Goal: Task Accomplishment & Management: Manage account settings

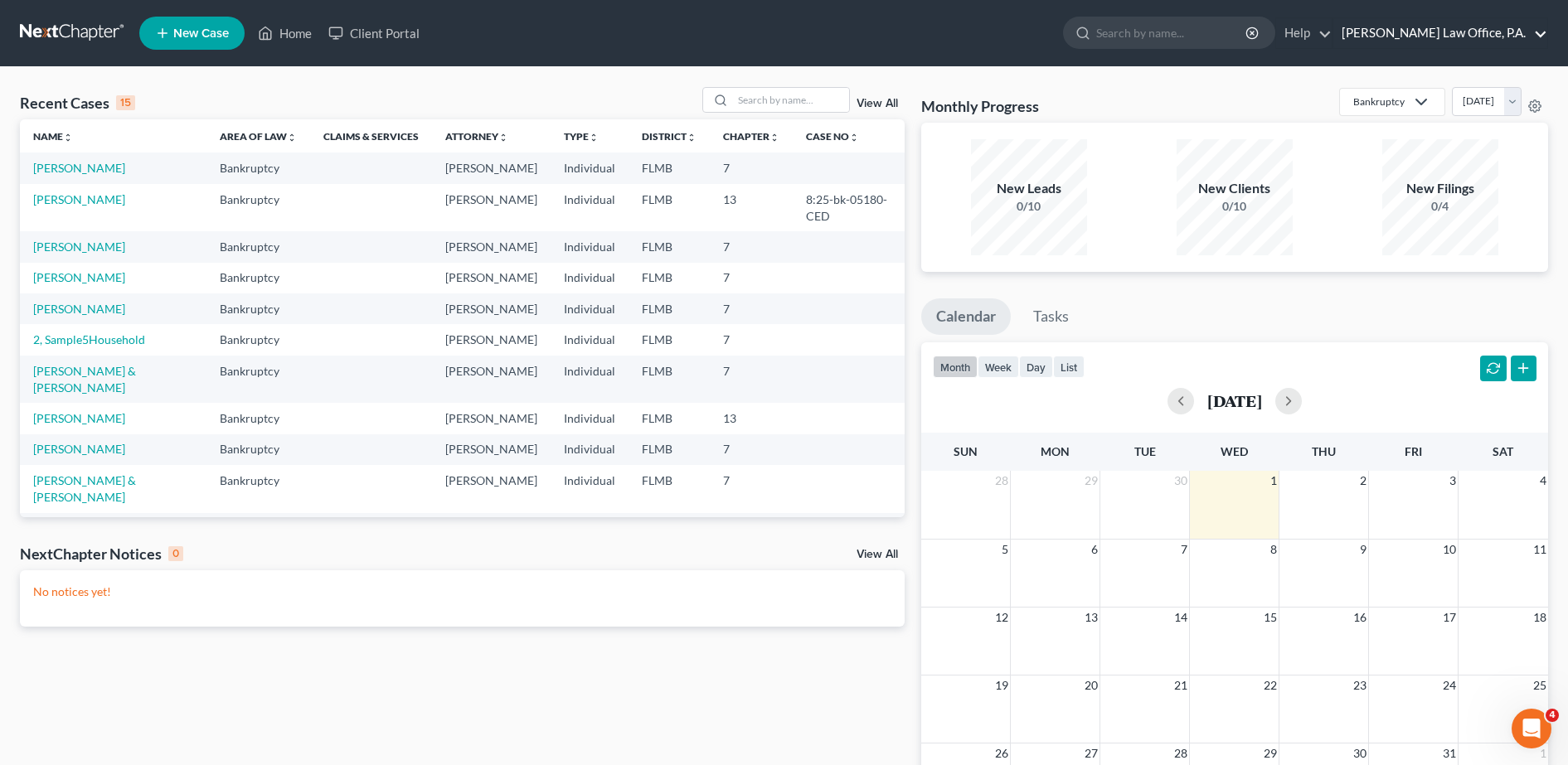
click at [1536, 35] on link "[PERSON_NAME] Law Office, P.A." at bounding box center [1440, 33] width 214 height 30
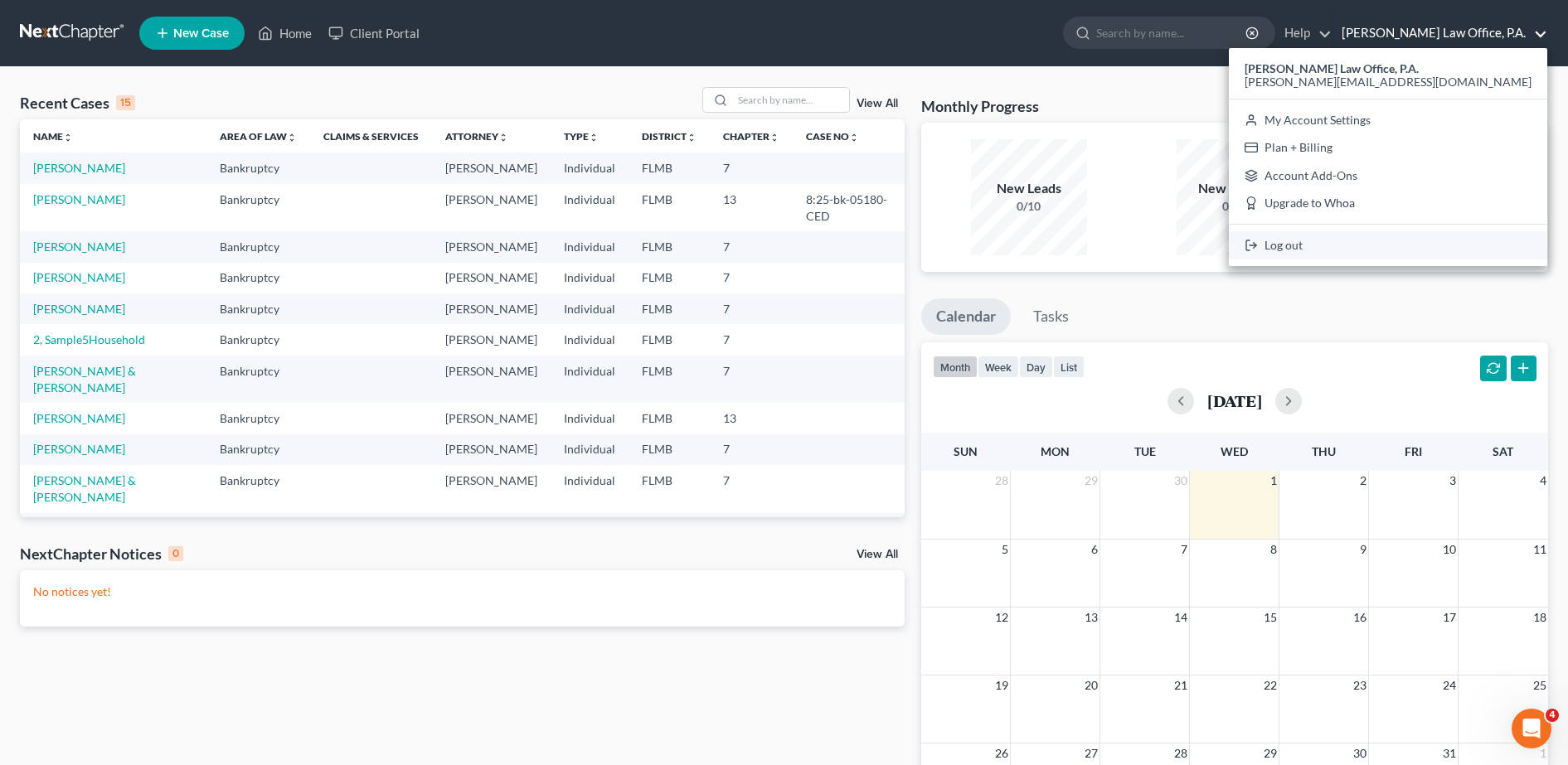
click at [1433, 238] on link "Log out" at bounding box center [1387, 245] width 318 height 28
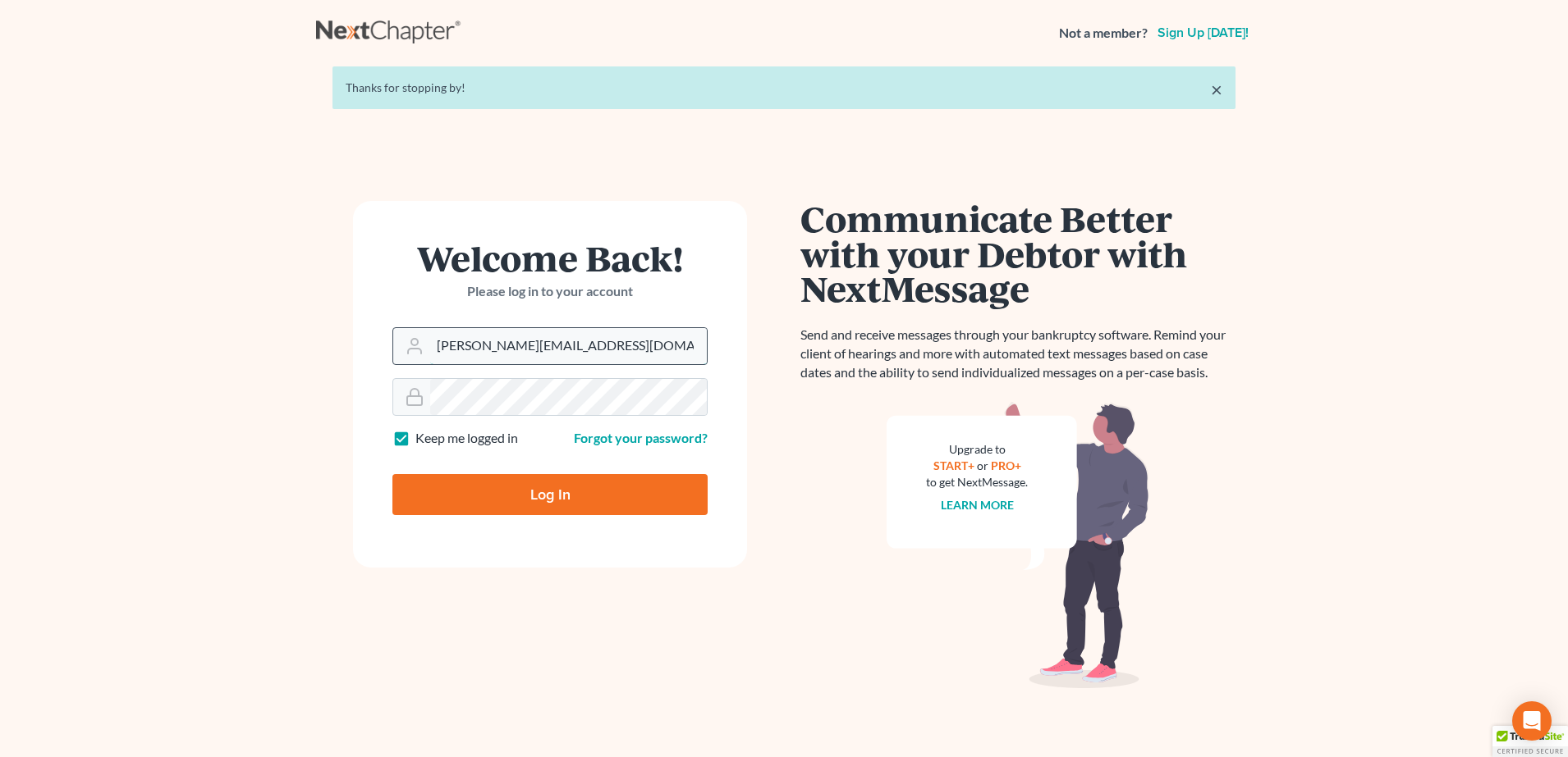
click at [520, 343] on input "[PERSON_NAME][EMAIL_ADDRESS][DOMAIN_NAME]" at bounding box center [568, 346] width 276 height 36
type input "hstandley@smlctampa.org"
click at [536, 494] on input "Log In" at bounding box center [549, 495] width 315 height 41
type input "Thinking..."
